Goal: Task Accomplishment & Management: Manage account settings

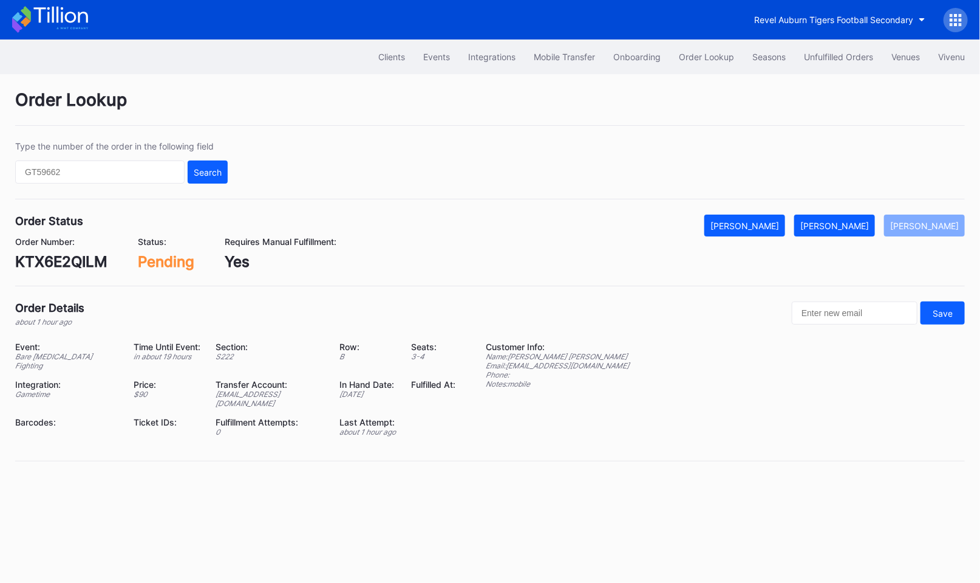
click at [77, 270] on div "Order Status Mark Cancelled Mark Fulfilled Mark Pending Order Number: KTX6E2QIL…" at bounding box center [490, 250] width 950 height 72
click at [71, 261] on div "KTX6E2QILM" at bounding box center [61, 262] width 92 height 18
copy div "KTX6E2QILM"
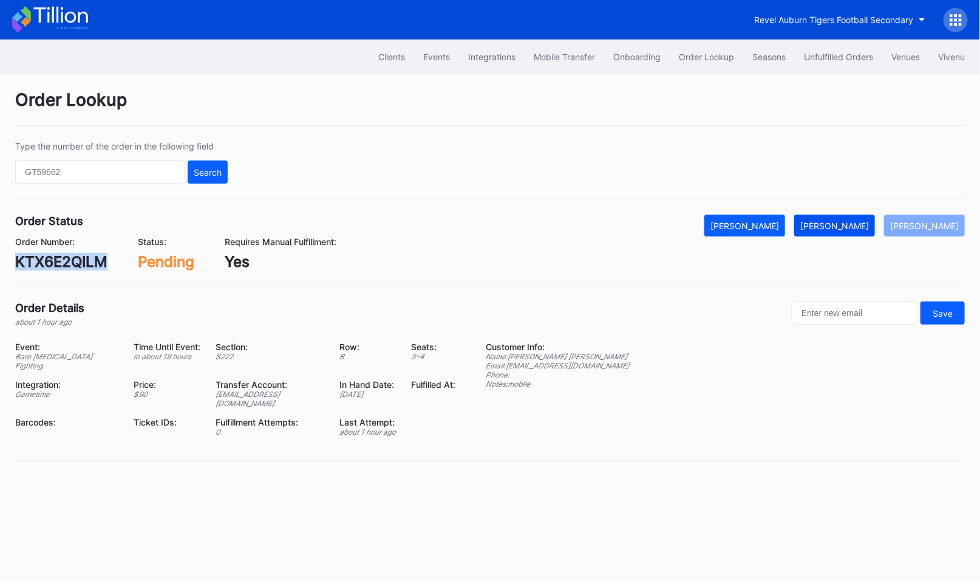
click at [847, 224] on div "Mark Fulfilled" at bounding box center [835, 226] width 69 height 10
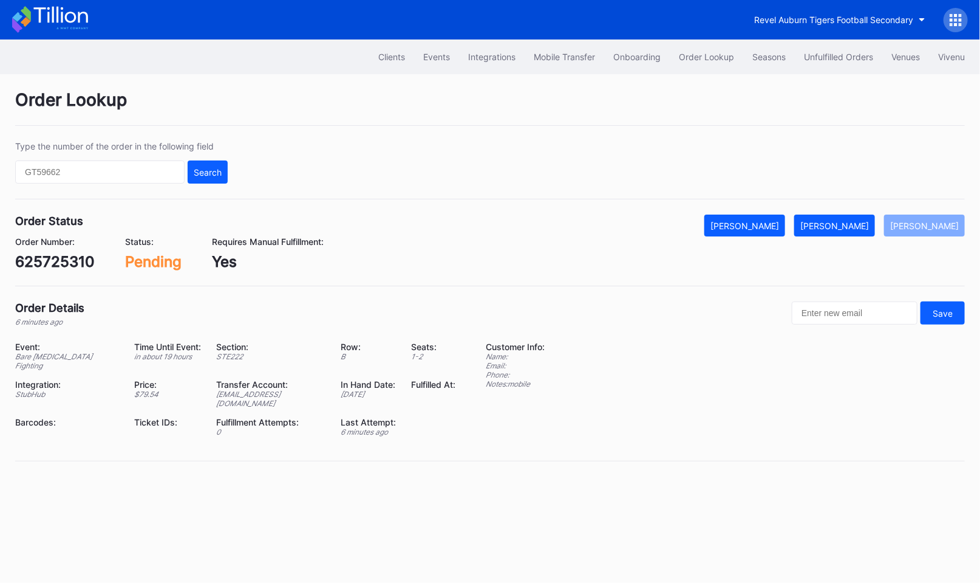
click at [72, 258] on div "625725310" at bounding box center [55, 262] width 80 height 18
copy div "625725310"
click at [841, 230] on button "Mark Fulfilled" at bounding box center [835, 225] width 81 height 22
